Goal: Task Accomplishment & Management: Use online tool/utility

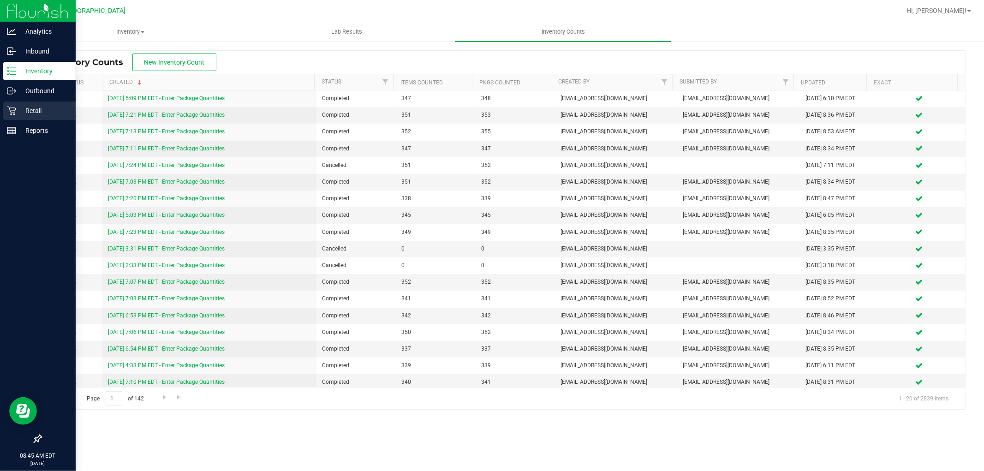
click at [44, 112] on p "Retail" at bounding box center [43, 110] width 55 height 11
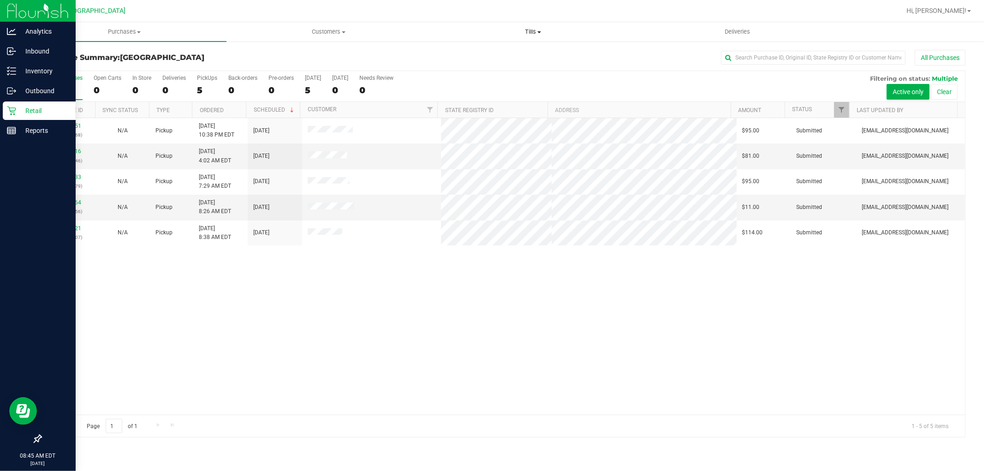
drag, startPoint x: 537, startPoint y: 28, endPoint x: 529, endPoint y: 39, distance: 13.8
click at [537, 29] on span "Tills" at bounding box center [532, 32] width 203 height 8
click at [484, 56] on span "Manage tills" at bounding box center [462, 56] width 62 height 8
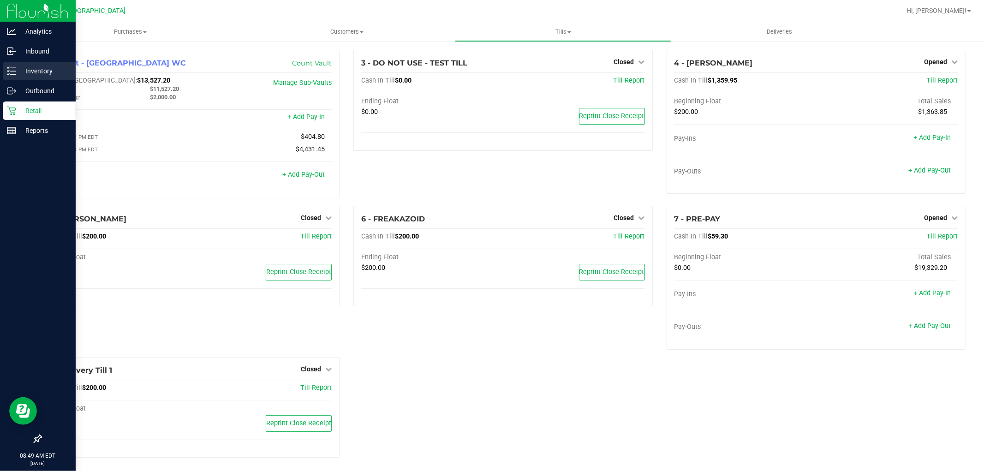
click at [37, 81] on link "Inventory" at bounding box center [38, 72] width 76 height 20
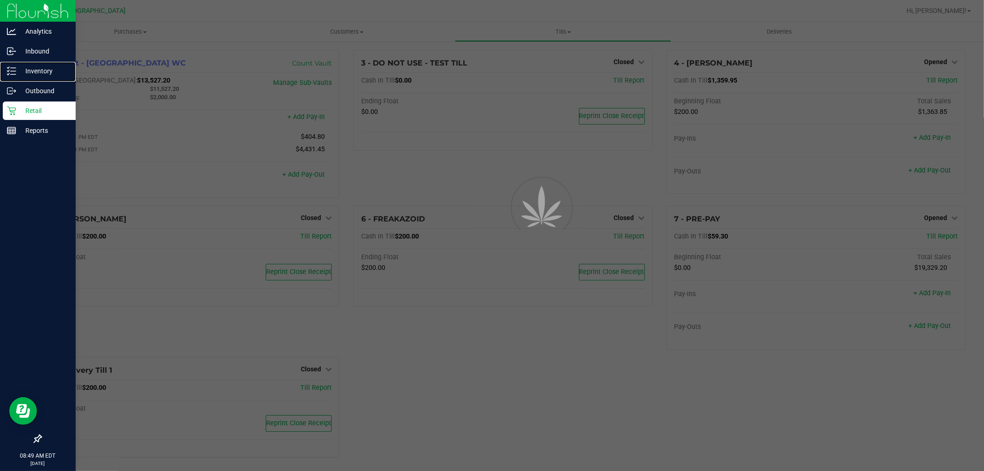
click at [41, 68] on p "Inventory" at bounding box center [43, 71] width 55 height 11
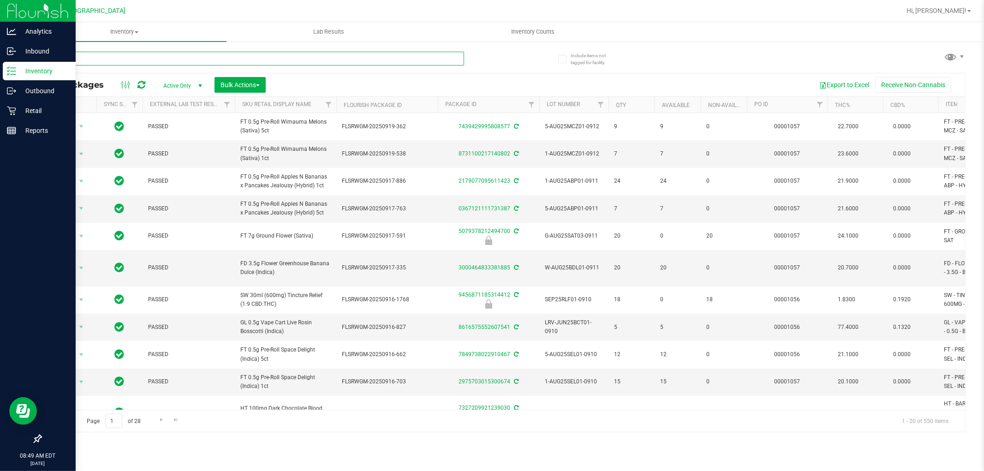
click at [157, 57] on input "text" at bounding box center [253, 59] width 424 height 14
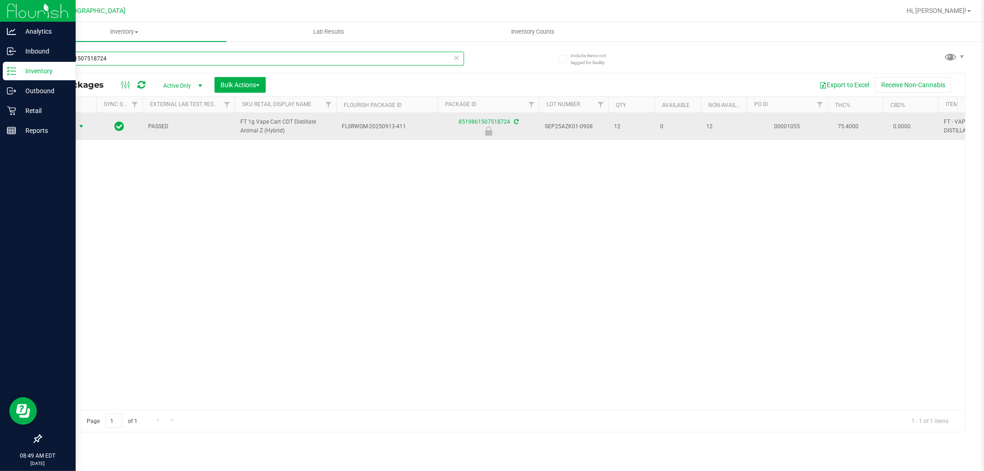
type input "8519861507518724"
click at [69, 127] on span "Action" at bounding box center [62, 126] width 25 height 13
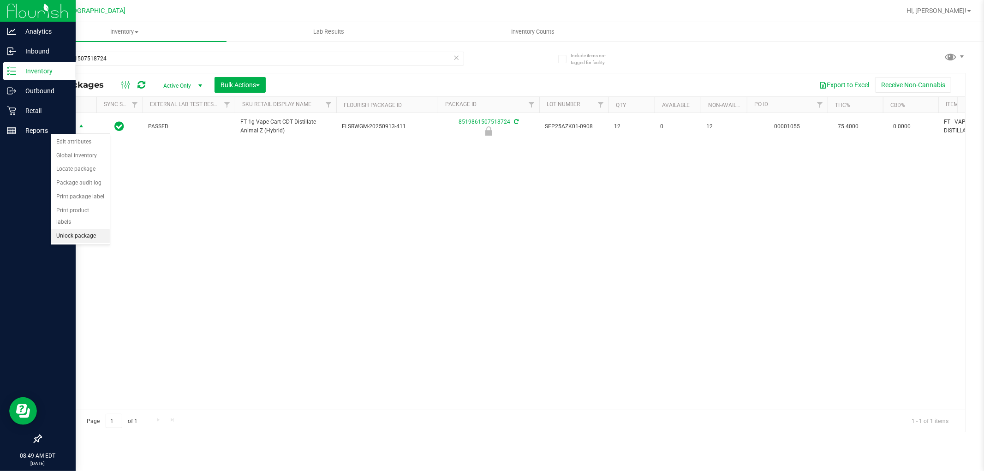
click at [84, 237] on li "Unlock package" at bounding box center [80, 236] width 59 height 14
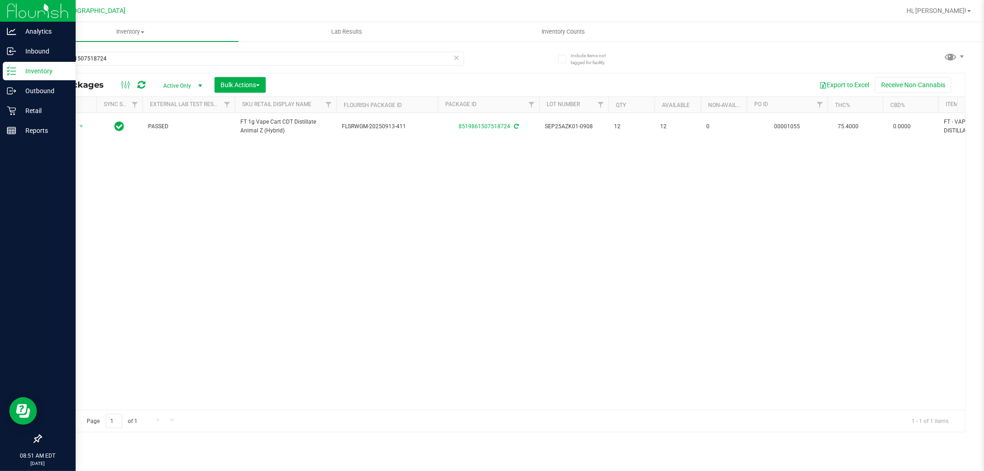
click at [459, 56] on icon at bounding box center [457, 57] width 6 height 11
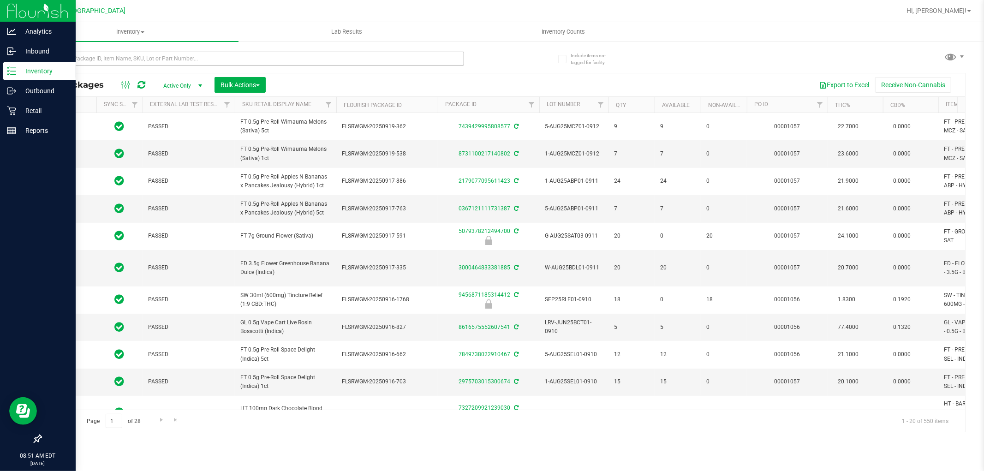
type input "2026-03-16"
click at [140, 55] on input "text" at bounding box center [253, 59] width 424 height 14
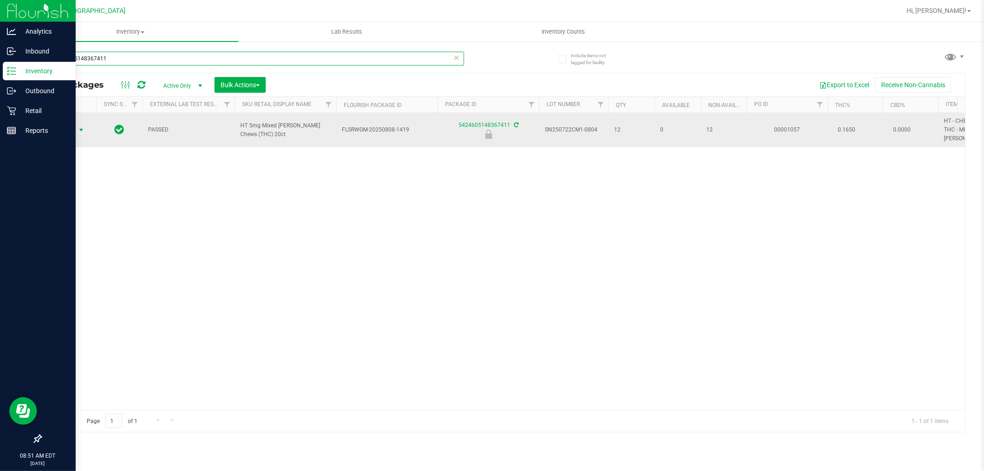
type input "5424605148367411"
click at [83, 126] on span "select" at bounding box center [81, 129] width 7 height 7
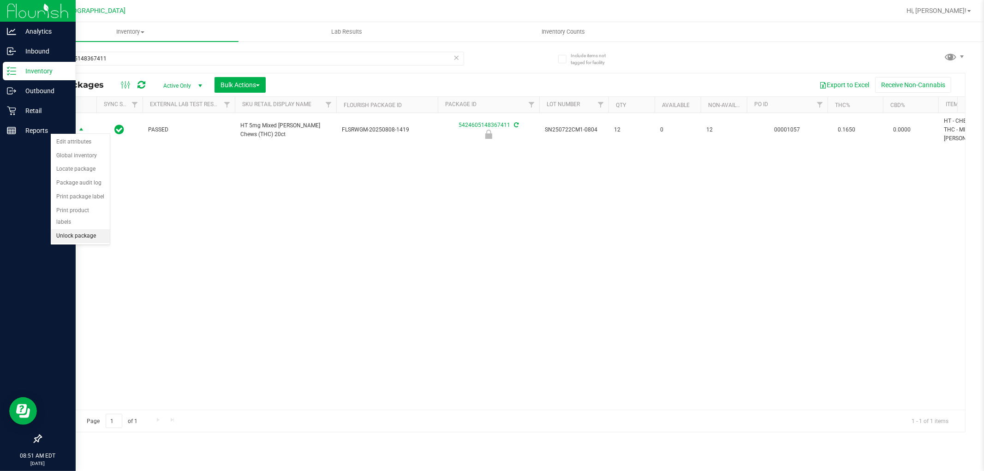
click at [84, 236] on li "Unlock package" at bounding box center [80, 236] width 59 height 14
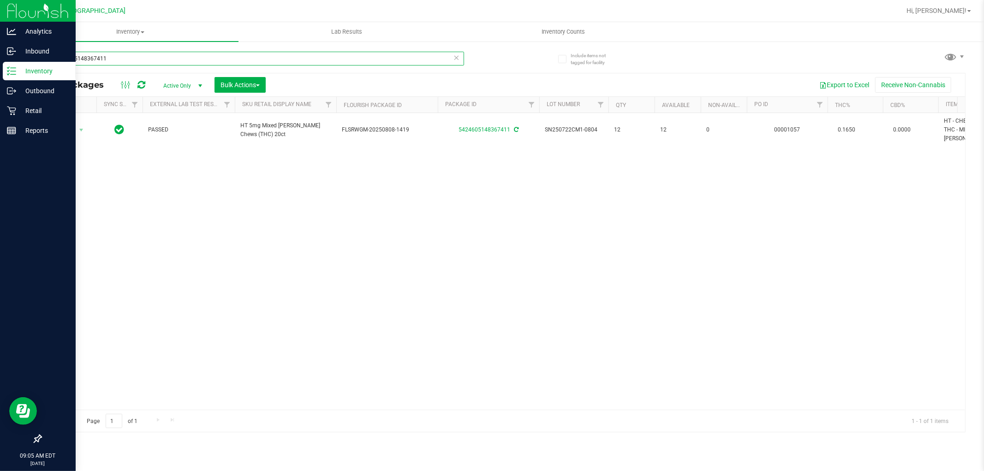
click at [339, 63] on input "5424605148367411" at bounding box center [253, 59] width 424 height 14
click at [459, 55] on icon at bounding box center [457, 57] width 6 height 11
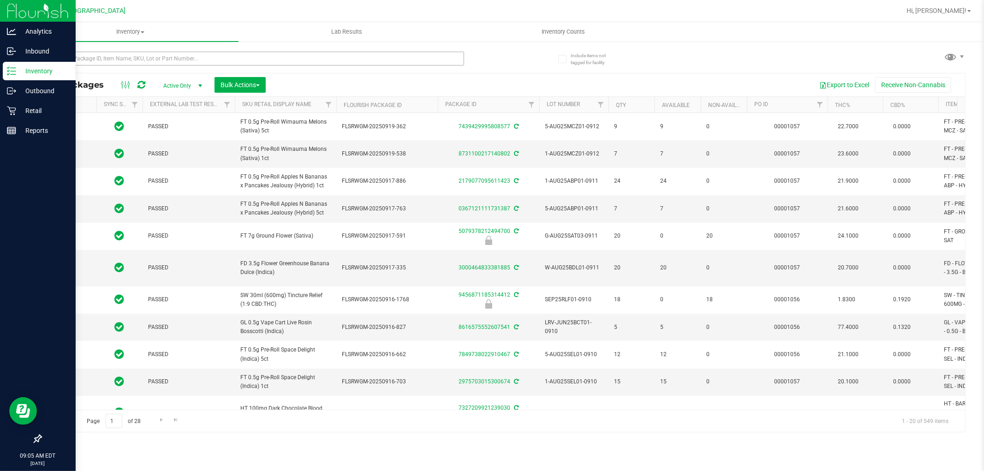
type input "2026-03-16"
click at [185, 57] on input "text" at bounding box center [253, 59] width 424 height 14
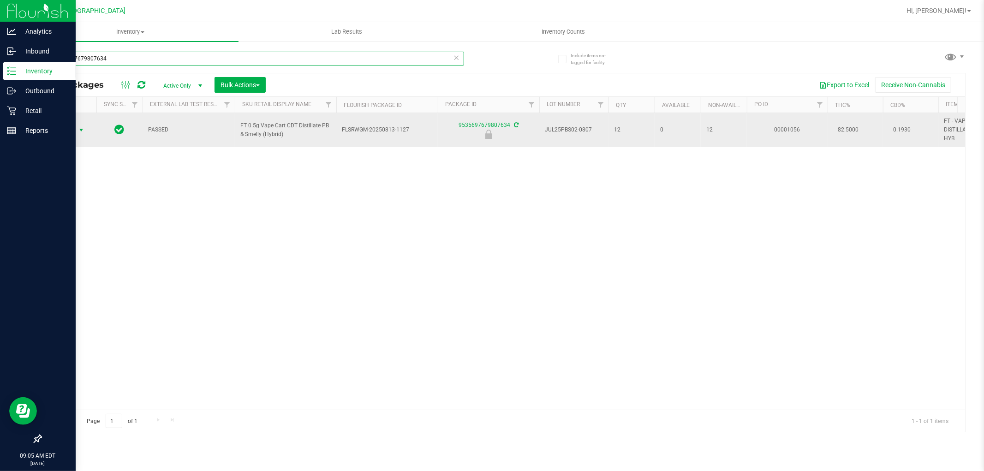
type input "9535697679807634"
click at [83, 132] on span "select" at bounding box center [81, 129] width 7 height 7
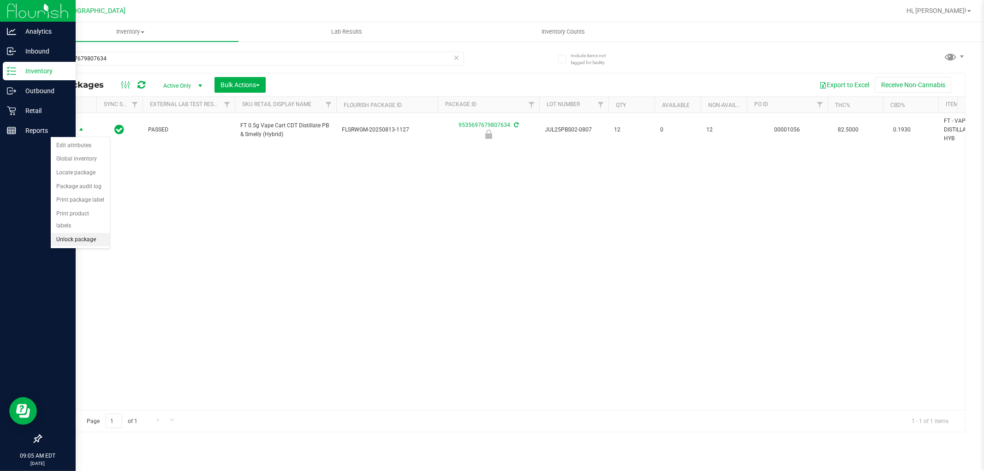
click at [80, 241] on li "Unlock package" at bounding box center [80, 240] width 59 height 14
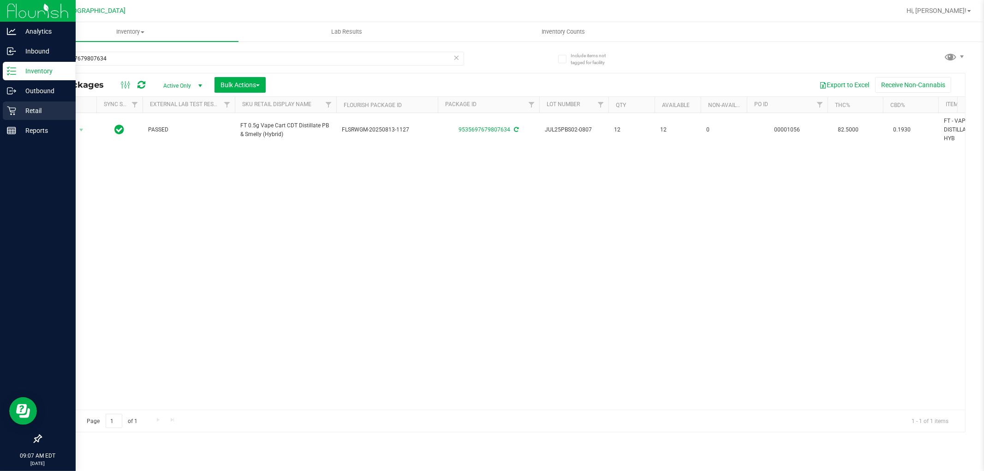
click at [10, 110] on icon at bounding box center [11, 110] width 9 height 9
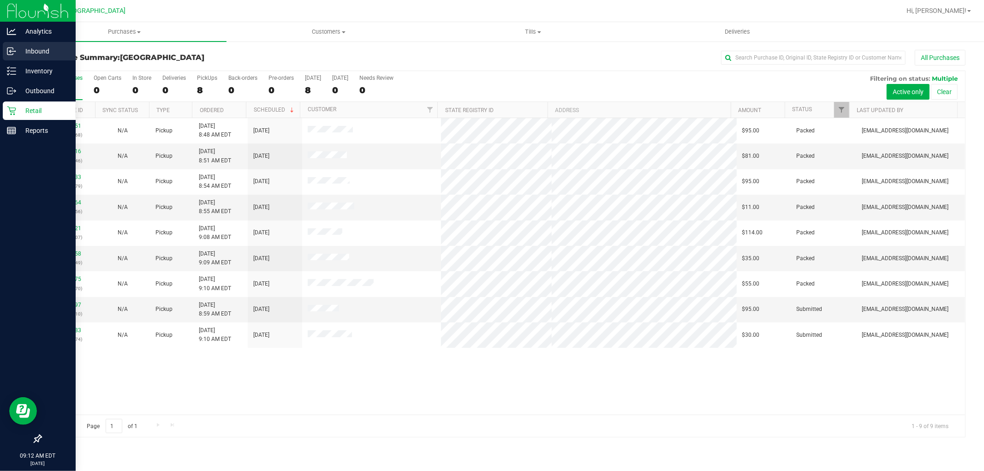
click at [29, 49] on p "Inbound" at bounding box center [43, 51] width 55 height 11
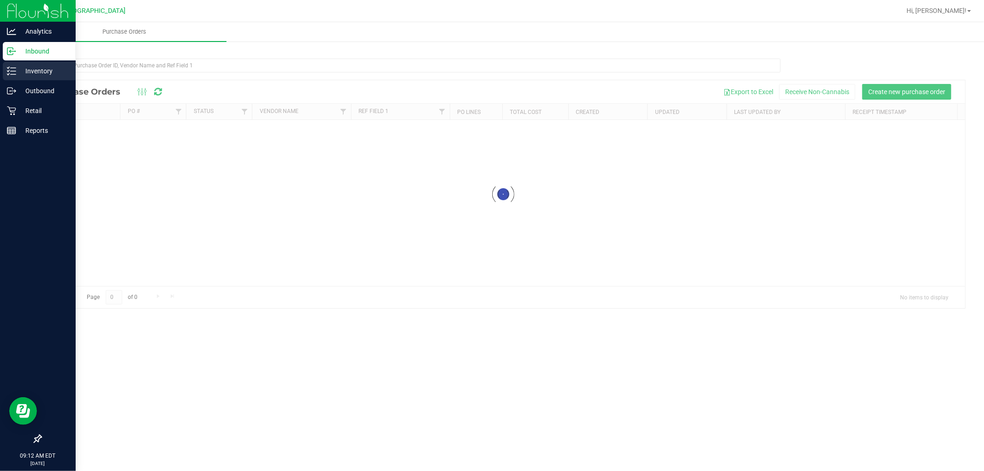
click at [41, 70] on p "Inventory" at bounding box center [43, 71] width 55 height 11
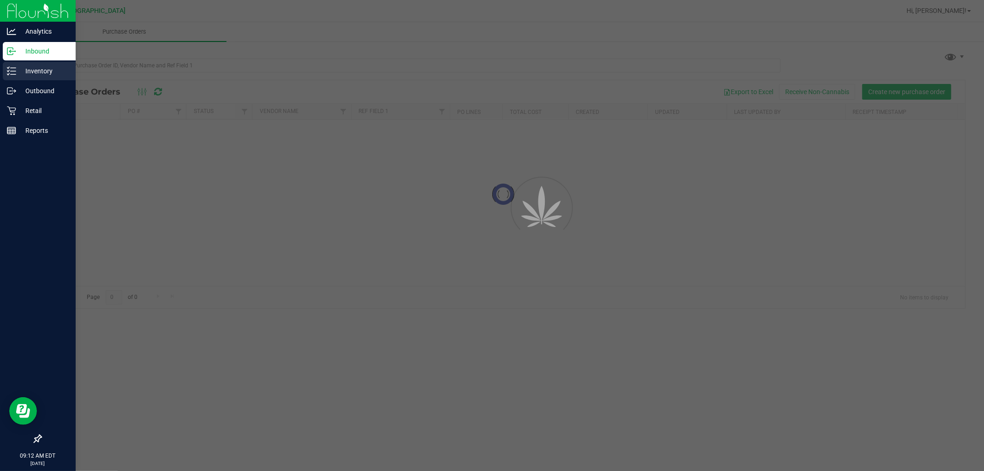
click at [41, 70] on p "Inventory" at bounding box center [43, 71] width 55 height 11
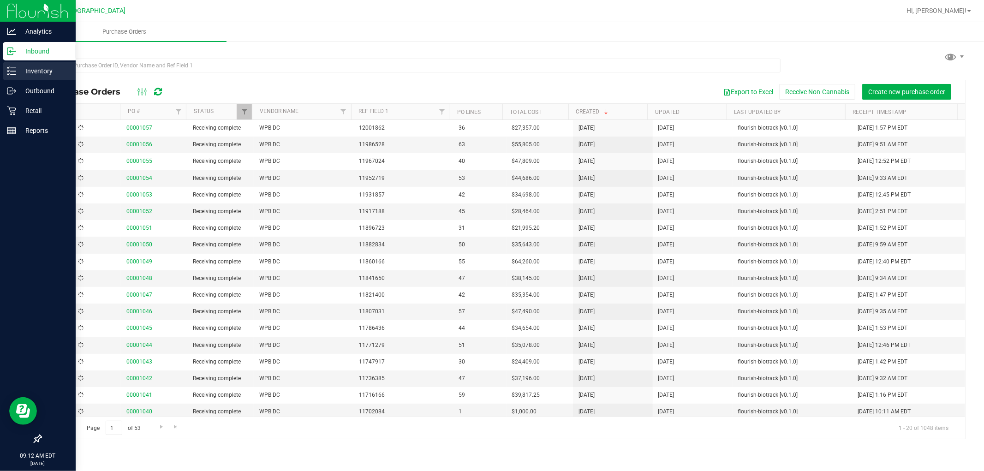
click at [41, 70] on p "Inventory" at bounding box center [43, 71] width 55 height 11
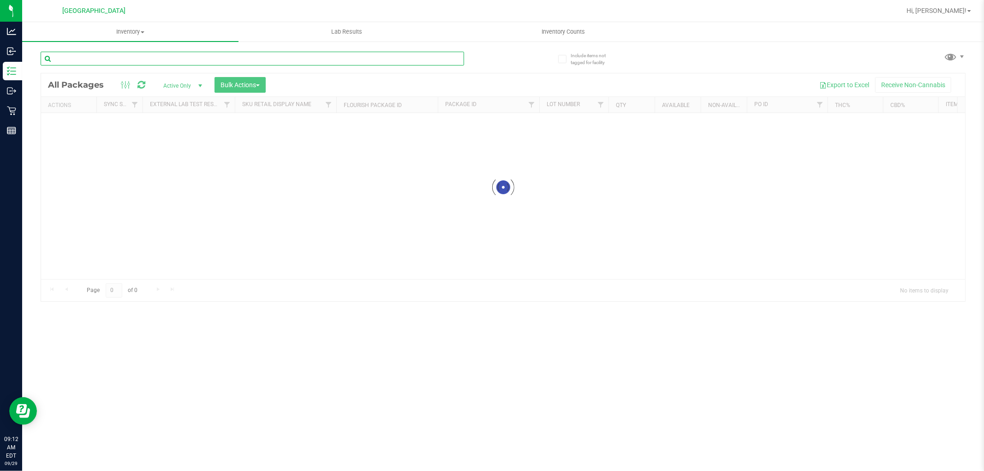
click at [103, 63] on input "text" at bounding box center [253, 59] width 424 height 14
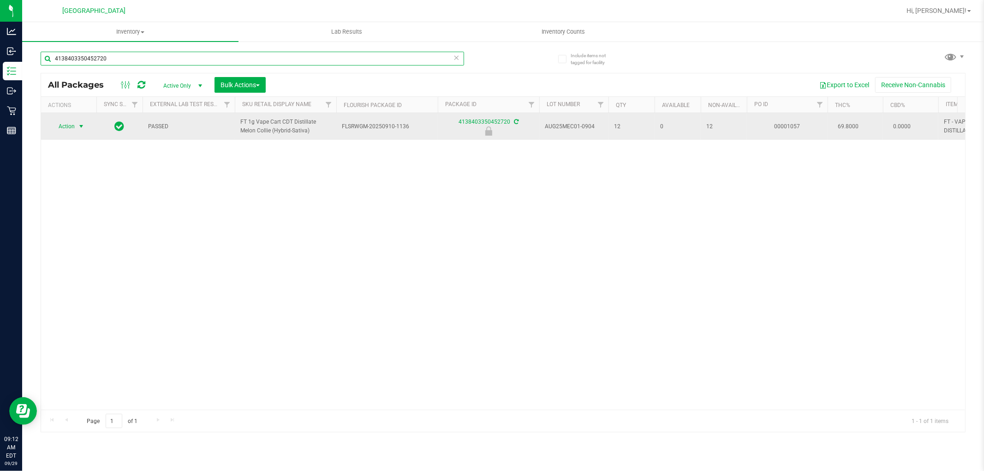
type input "4138403350452720"
click at [78, 130] on span "select" at bounding box center [81, 126] width 7 height 7
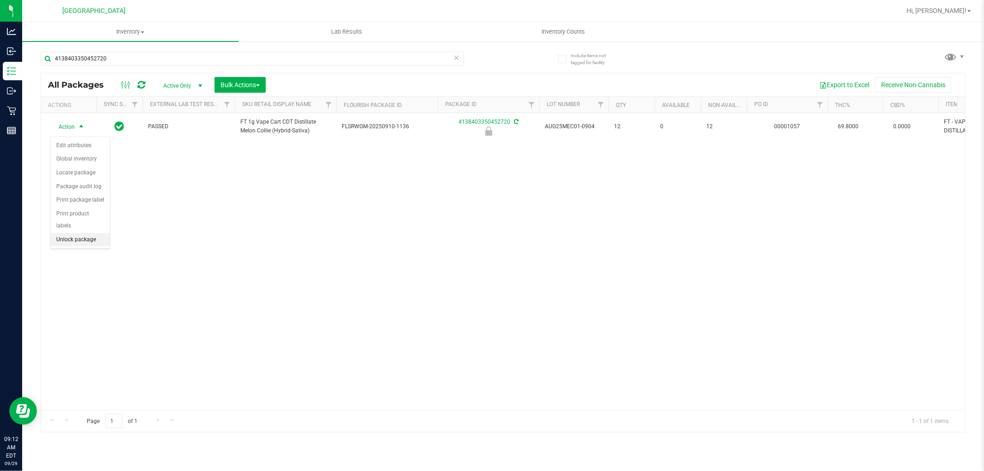
click at [81, 236] on li "Unlock package" at bounding box center [80, 240] width 59 height 14
